Goal: Task Accomplishment & Management: Manage account settings

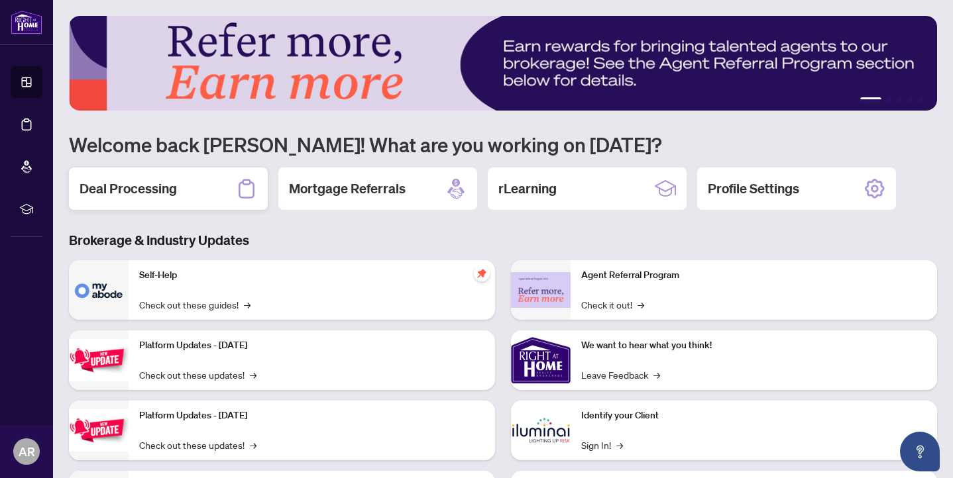
click at [184, 197] on div "Deal Processing" at bounding box center [168, 189] width 199 height 42
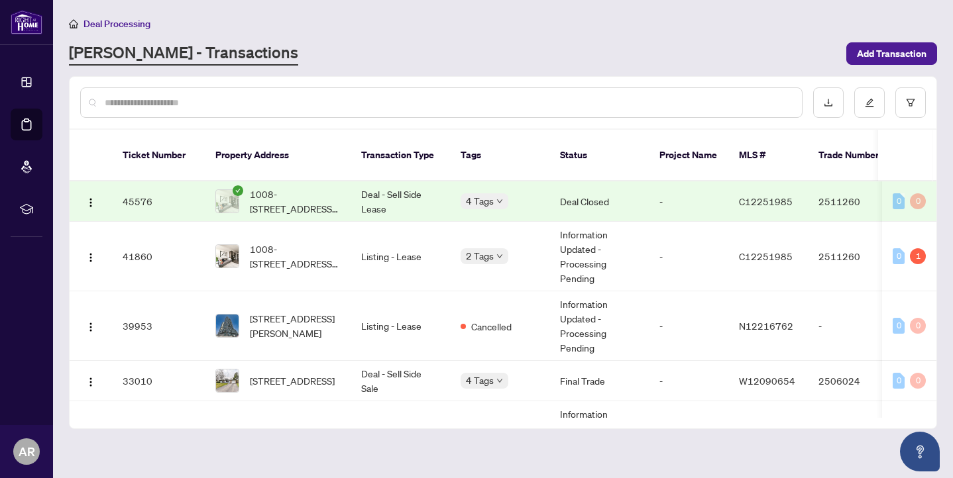
click at [366, 213] on td "Deal - Sell Side Lease" at bounding box center [399, 202] width 99 height 40
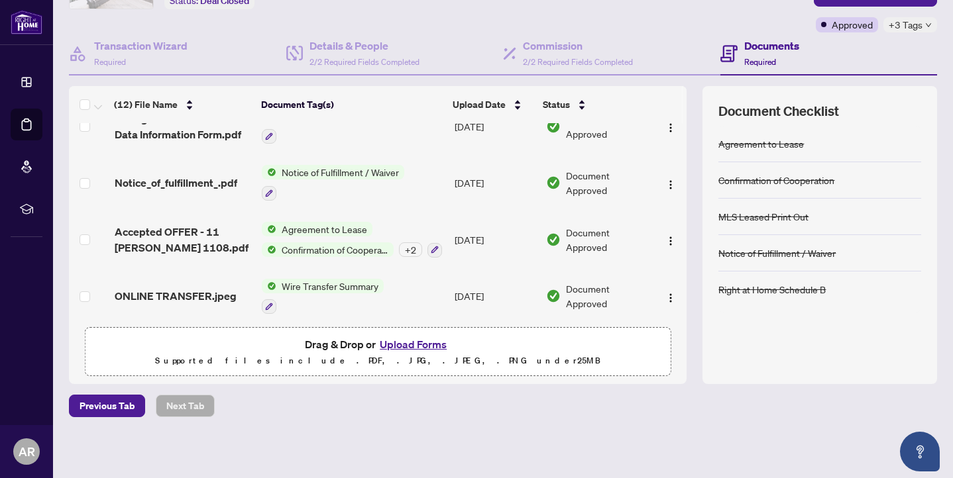
scroll to position [477, 0]
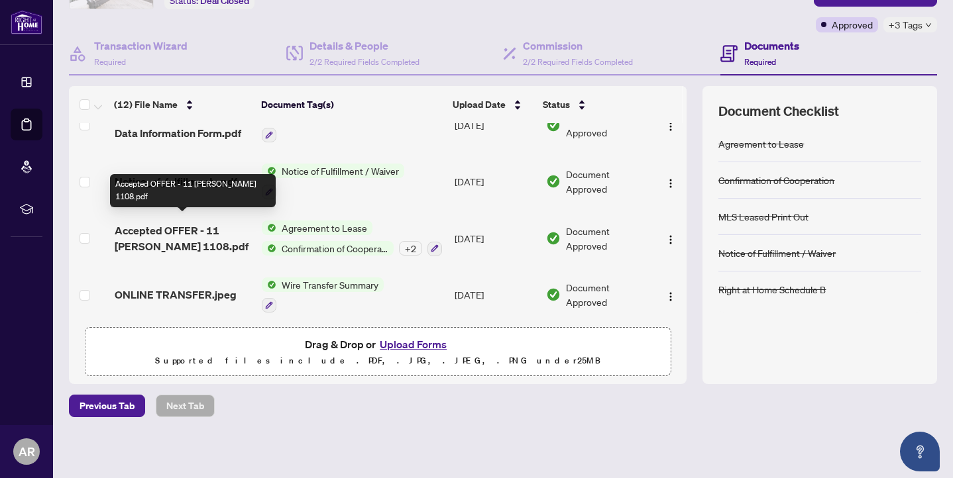
click at [193, 238] on span "Accepted OFFER - 11 [PERSON_NAME] 1108.pdf" at bounding box center [183, 239] width 136 height 32
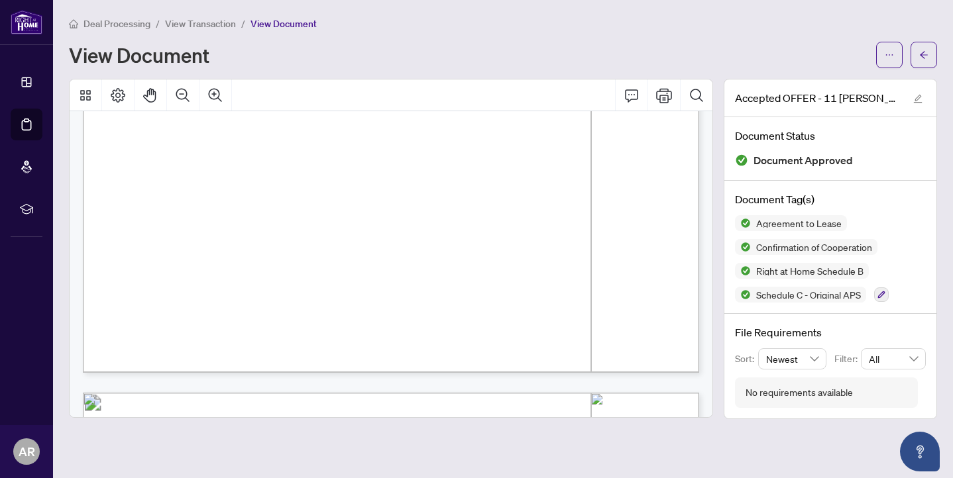
scroll to position [551, 0]
